Goal: Task Accomplishment & Management: Complete application form

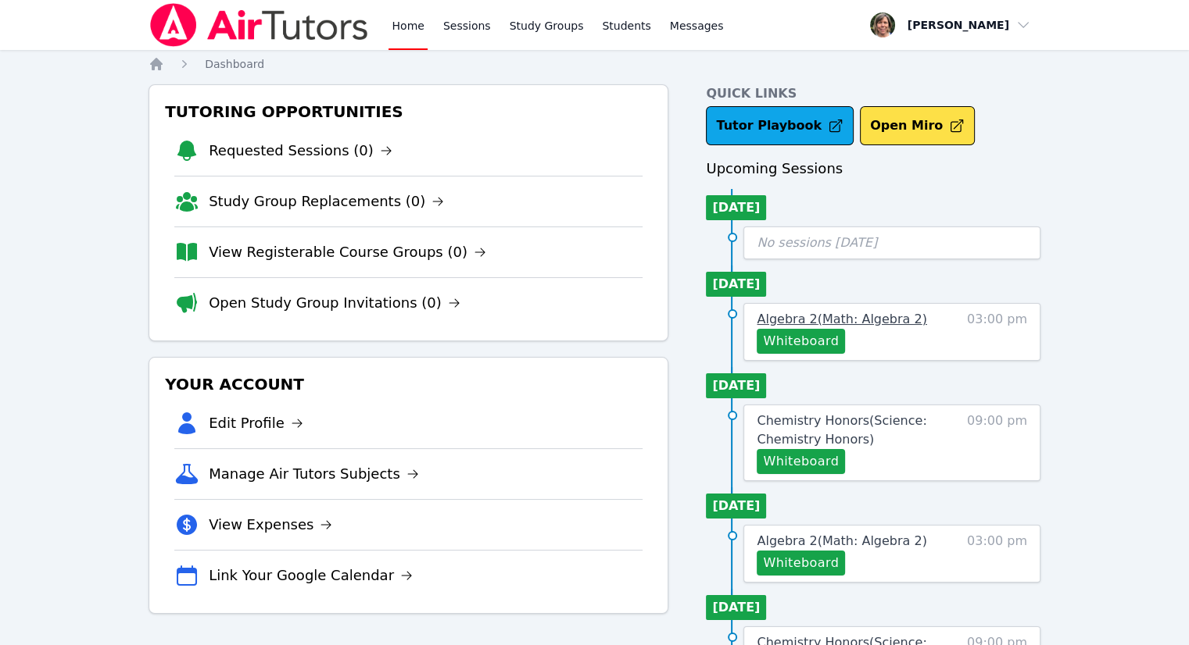
click at [864, 316] on span "Algebra 2 ( Math: Algebra 2 )" at bounding box center [841, 319] width 170 height 15
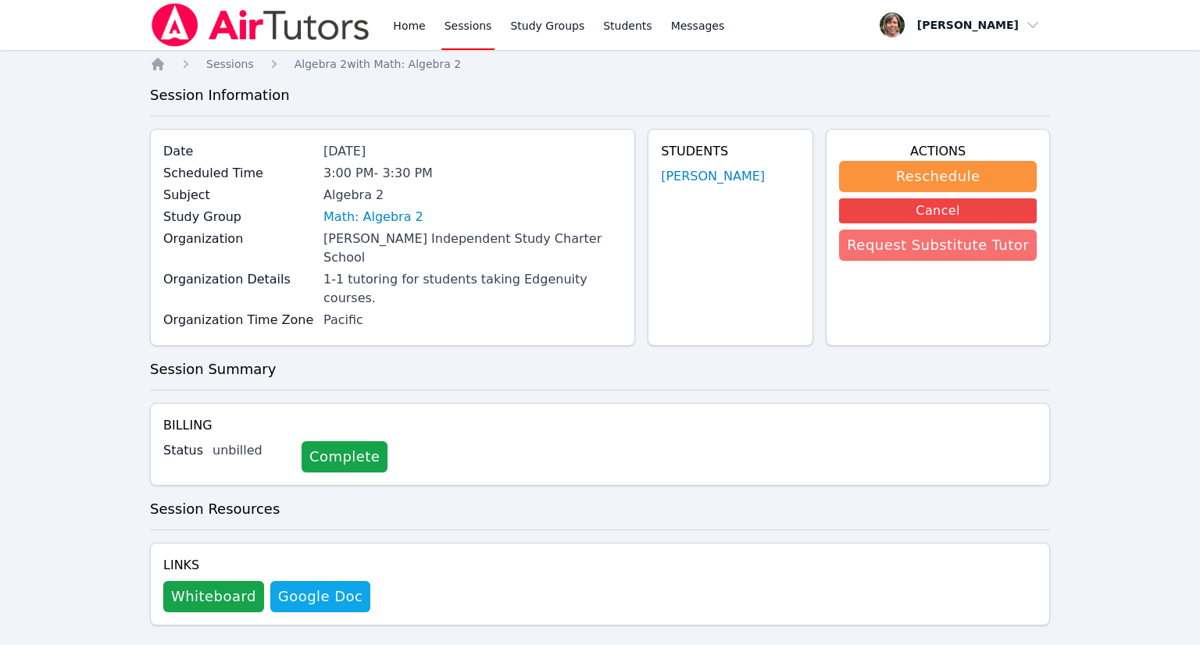
click at [912, 251] on button "Request Substitute Tutor" at bounding box center [938, 245] width 198 height 31
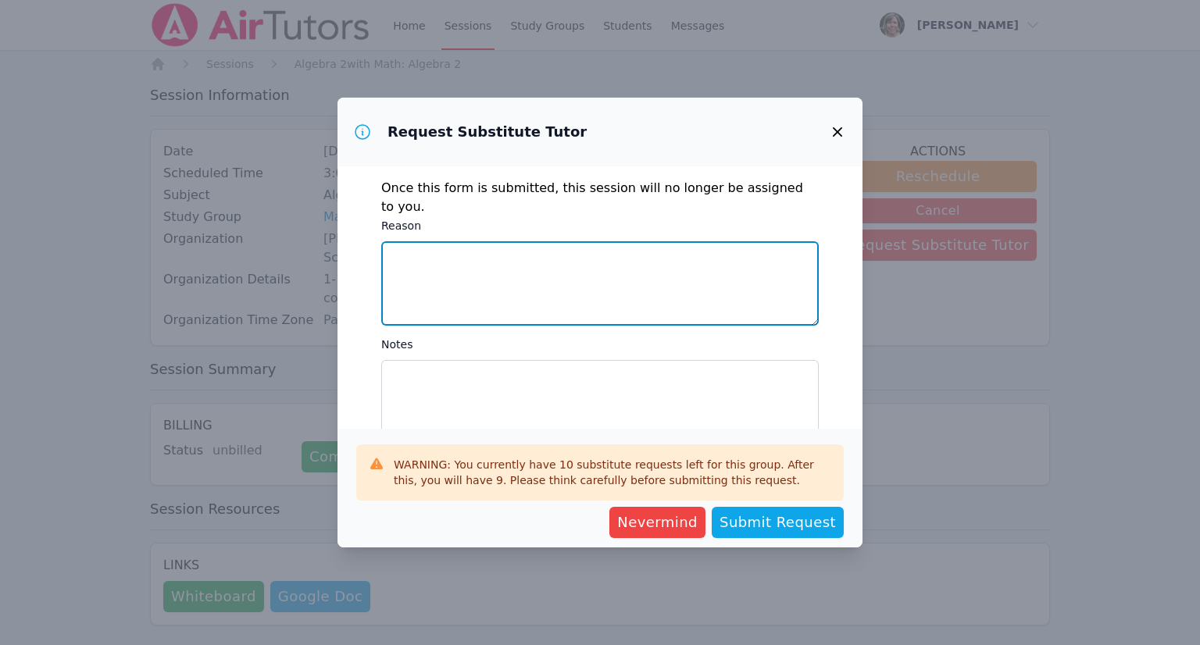
click at [609, 241] on textarea "Reason" at bounding box center [600, 283] width 438 height 84
type textarea "medical appointment that can't be moved"
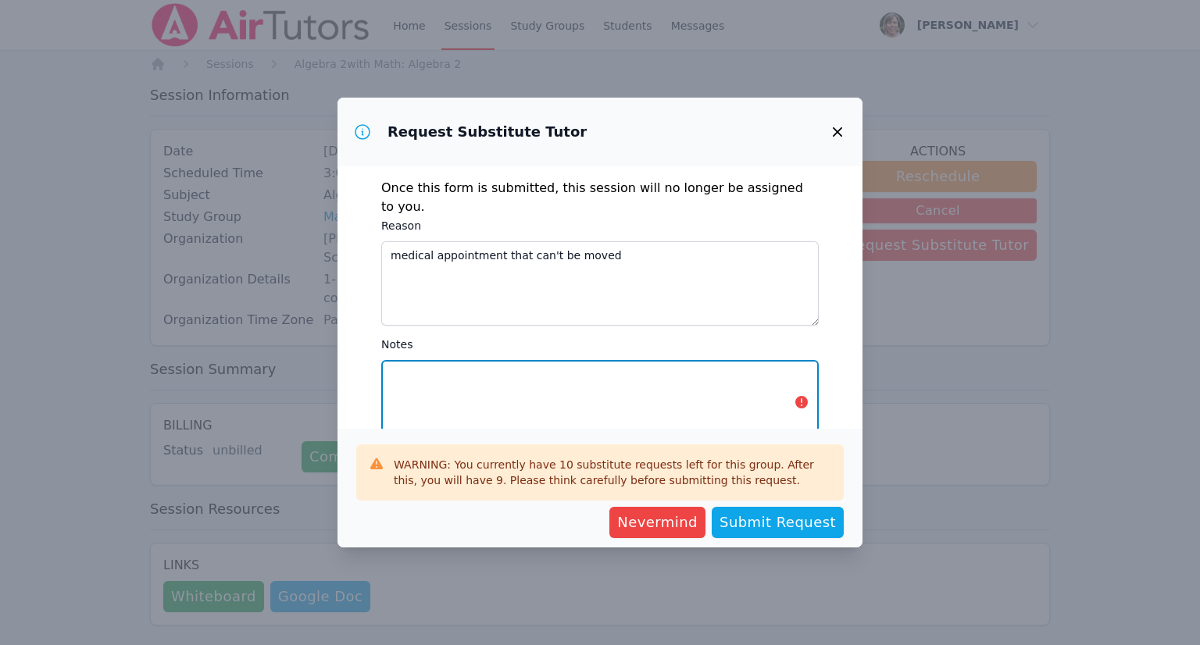
type textarea "t"
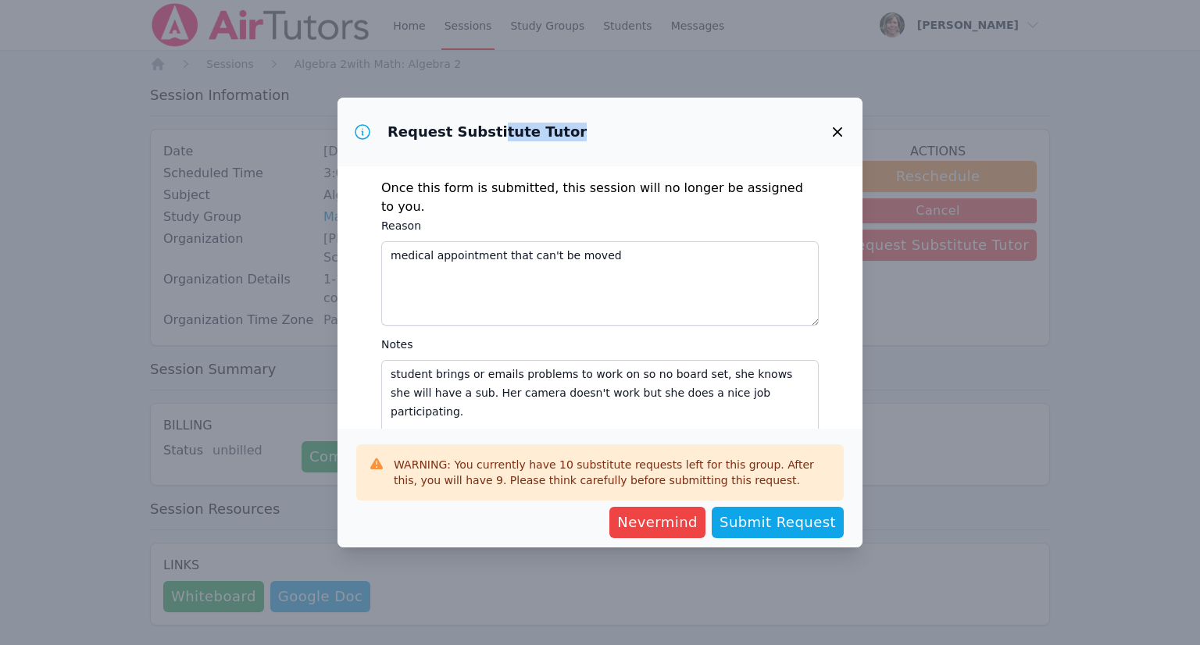
drag, startPoint x: 481, startPoint y: 113, endPoint x: 545, endPoint y: 122, distance: 63.9
click at [545, 122] on div "Request Substitute Tutor" at bounding box center [600, 132] width 525 height 69
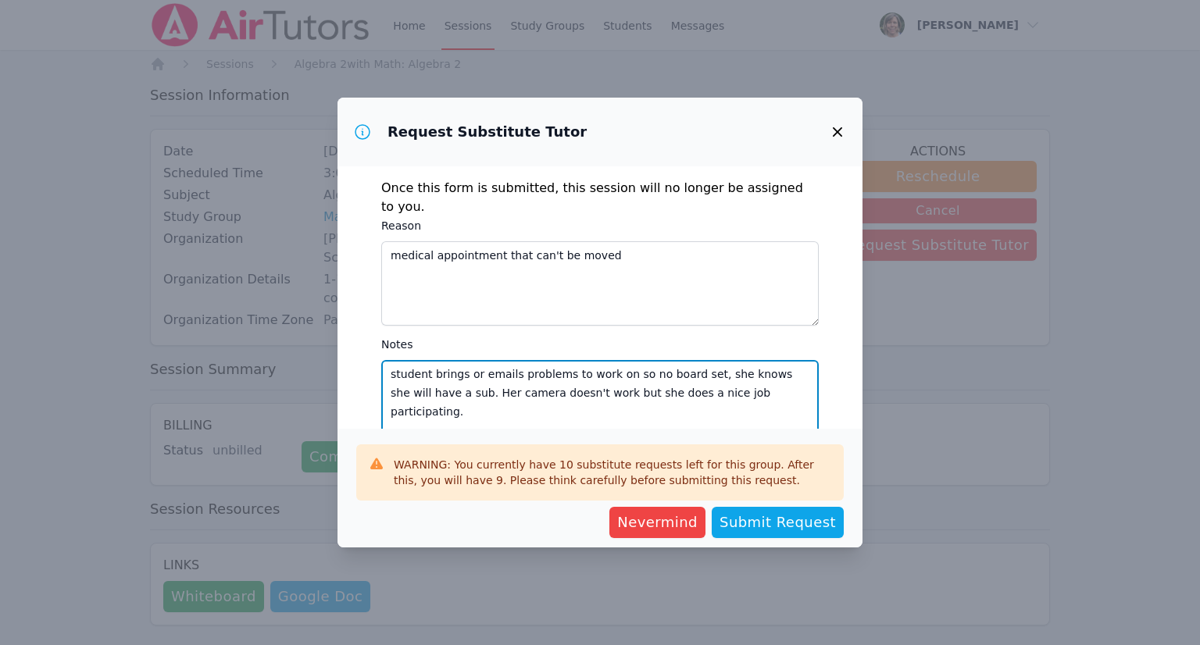
click at [394, 360] on textarea "student brings or emails problems to work on so no board set, she knows she wil…" at bounding box center [600, 402] width 438 height 84
type textarea "Student brings or emails problems to work on so no board set, she knows she wil…"
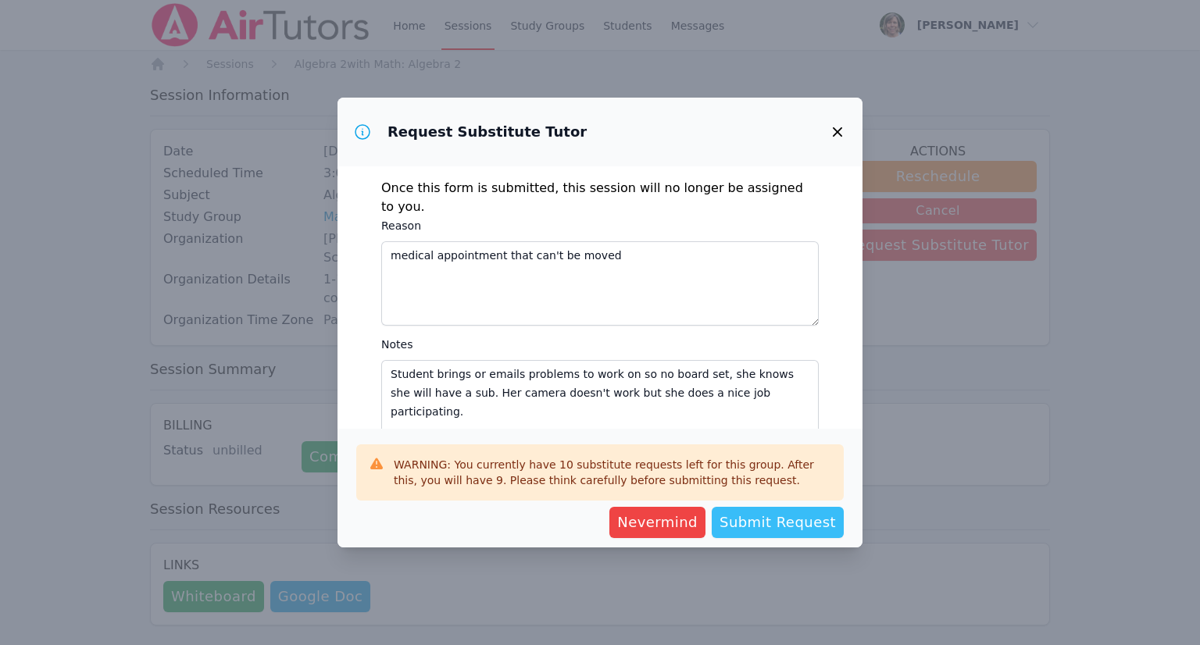
click at [797, 529] on span "Submit Request" at bounding box center [778, 523] width 116 height 22
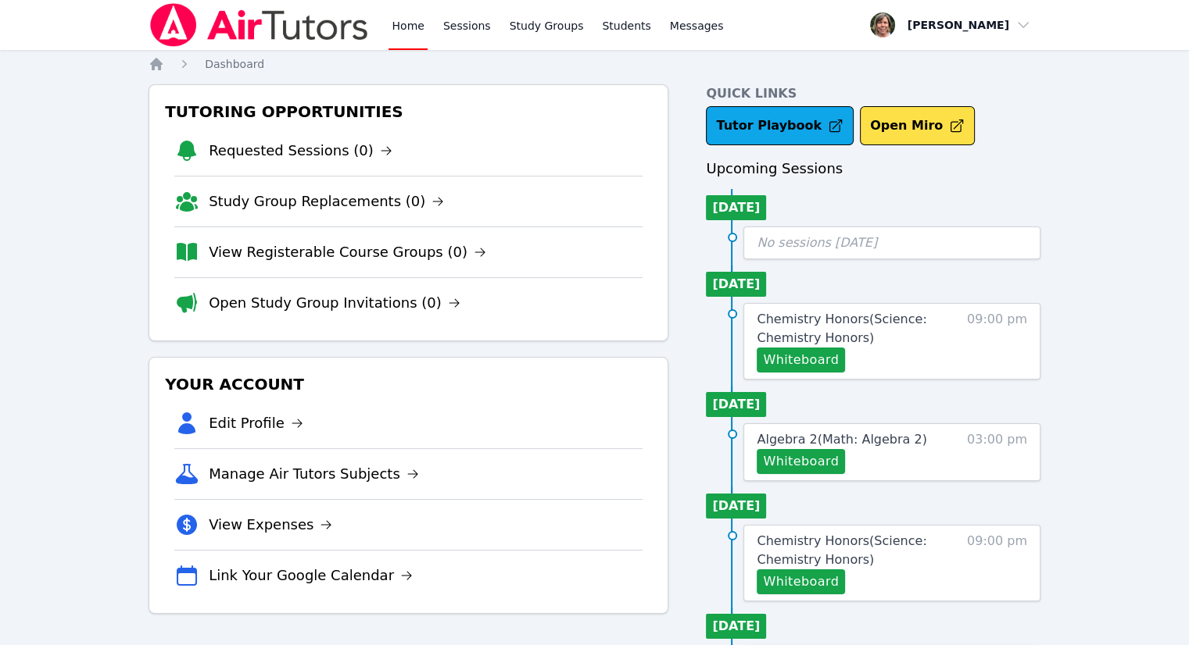
click at [411, 27] on link "Home" at bounding box center [407, 25] width 38 height 50
click at [402, 28] on link "Home" at bounding box center [407, 25] width 38 height 50
click at [408, 29] on link "Home" at bounding box center [407, 25] width 38 height 50
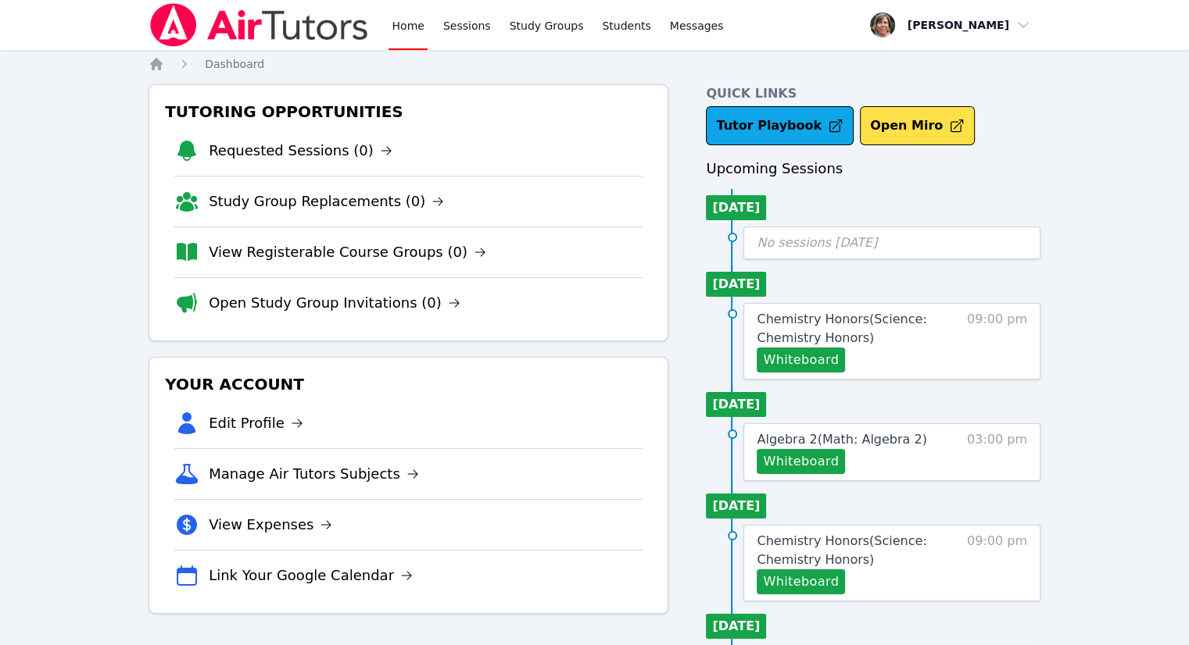
click at [408, 29] on link "Home" at bounding box center [407, 25] width 38 height 50
click at [467, 25] on link "Sessions" at bounding box center [467, 25] width 54 height 50
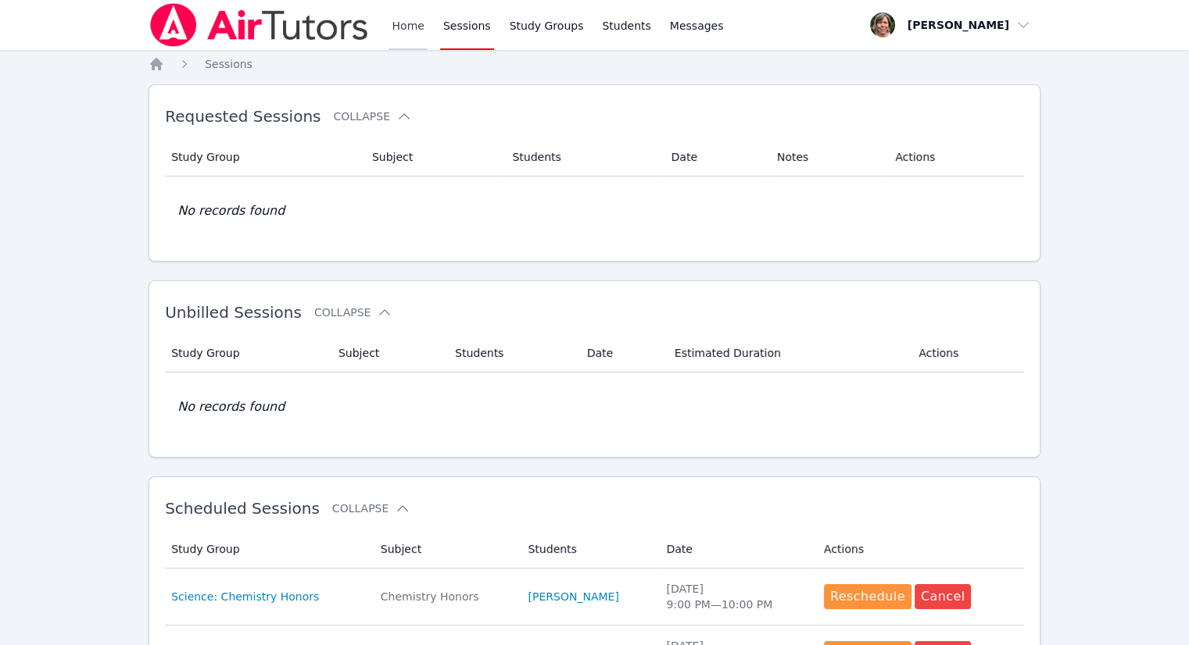
click at [403, 27] on link "Home" at bounding box center [407, 25] width 38 height 50
